Goal: Understand process/instructions: Learn how to perform a task or action

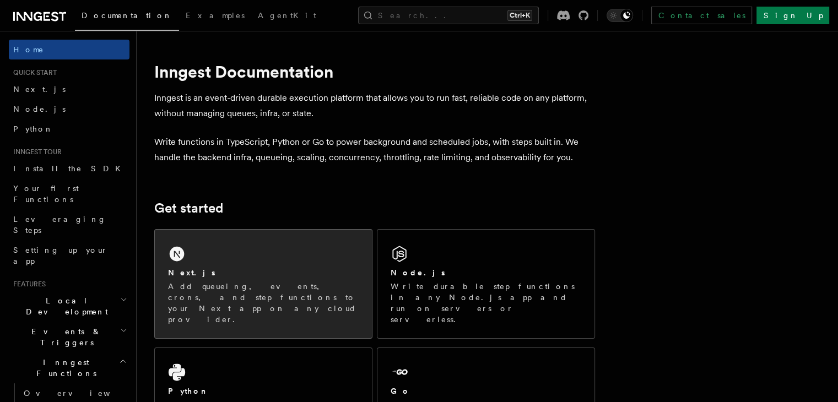
click at [190, 289] on p "Add queueing, events, crons, and step functions to your Next app on any cloud p…" at bounding box center [263, 303] width 191 height 44
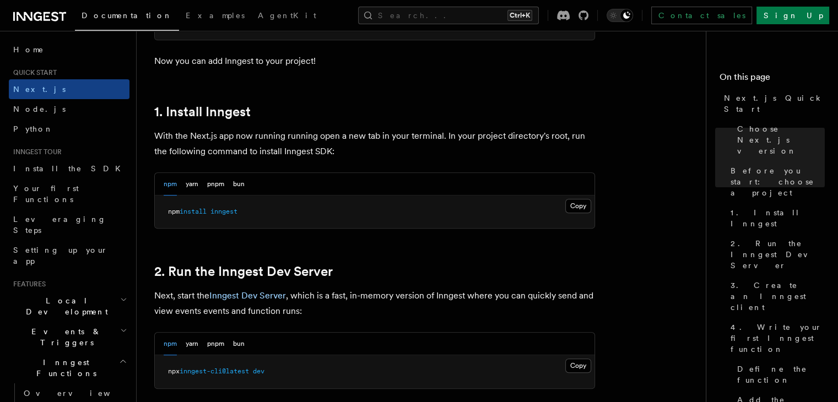
scroll to position [606, 0]
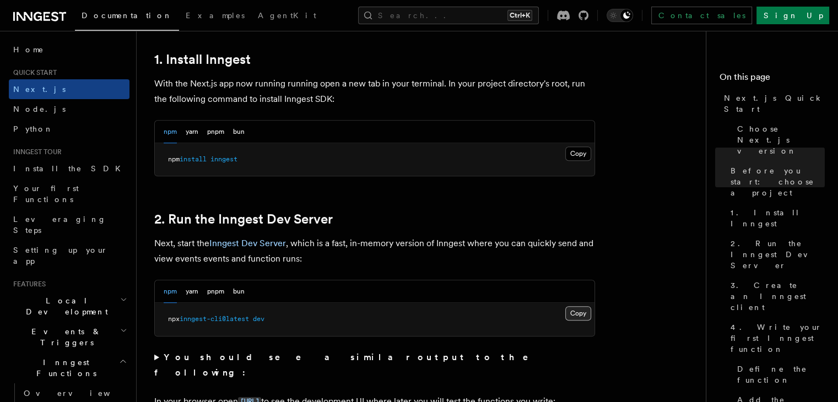
click at [585, 311] on button "Copy Copied" at bounding box center [578, 313] width 26 height 14
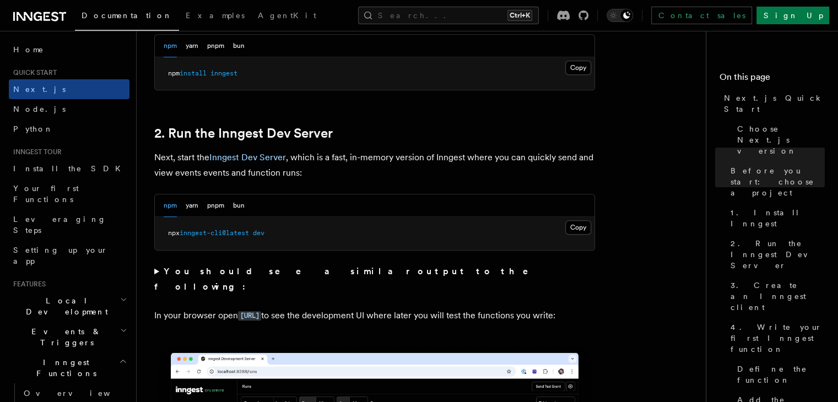
scroll to position [716, 0]
